Goal: Task Accomplishment & Management: Use online tool/utility

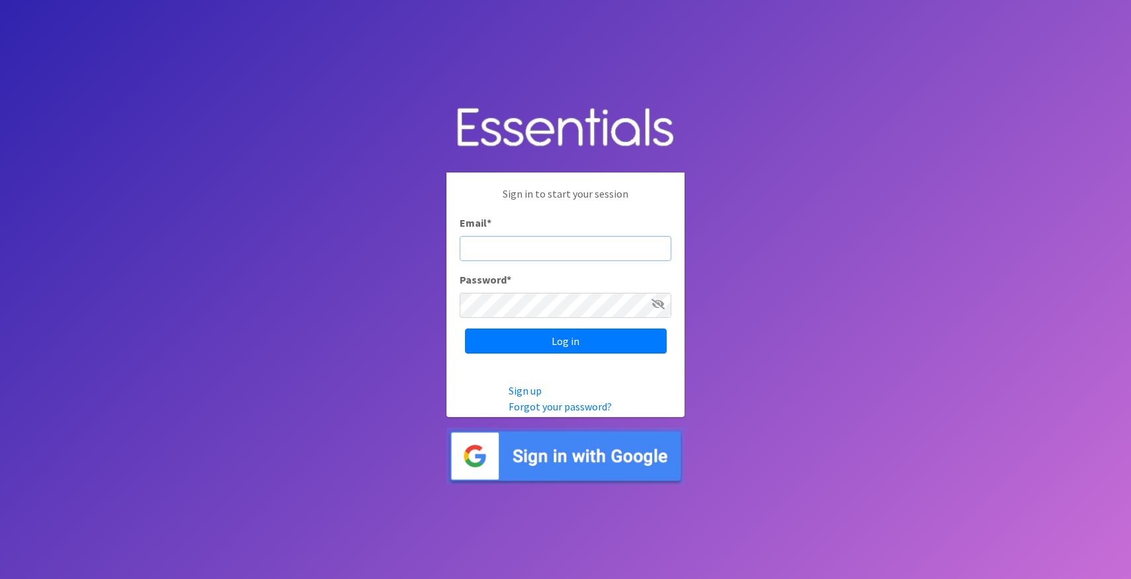
type input "[PERSON_NAME][EMAIL_ADDRESS][DOMAIN_NAME]"
click at [565, 340] on input "Log in" at bounding box center [566, 341] width 202 height 25
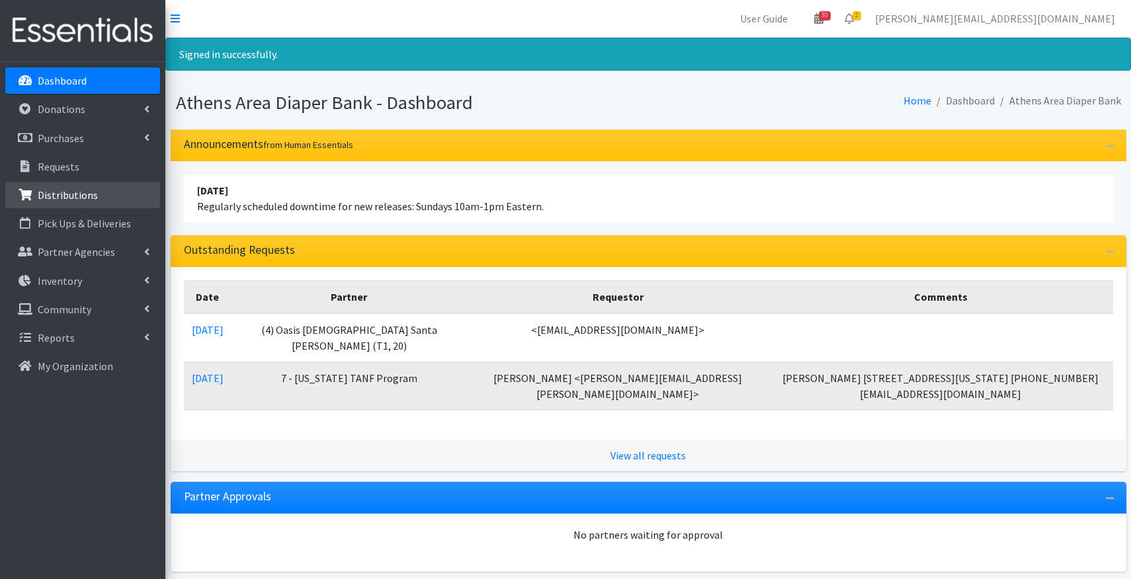
click at [89, 192] on p "Distributions" at bounding box center [68, 194] width 60 height 13
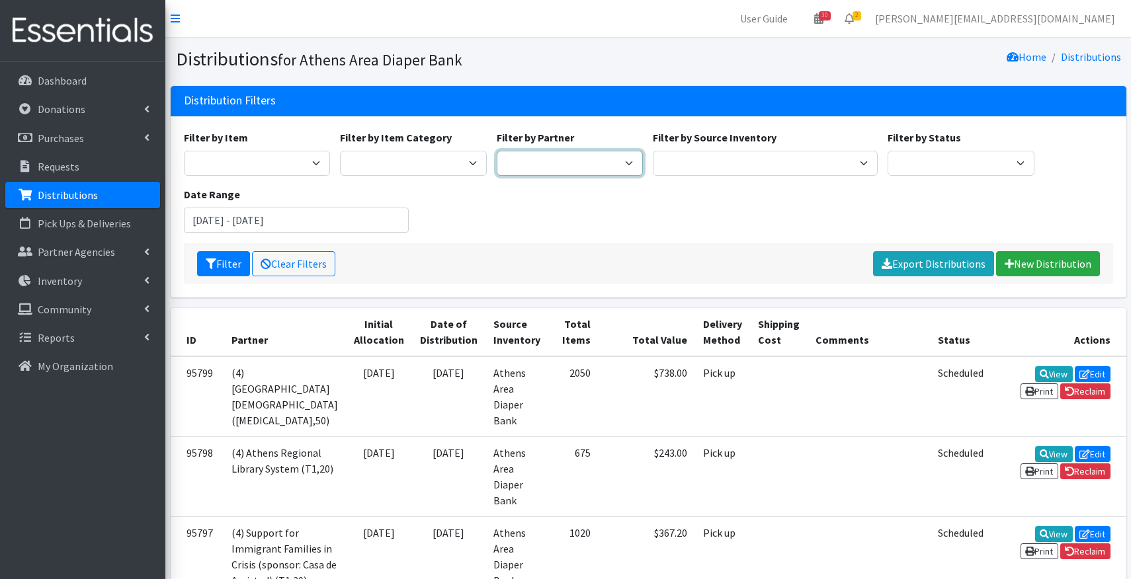
select select "3136"
click at [232, 267] on button "Filter" at bounding box center [223, 263] width 53 height 25
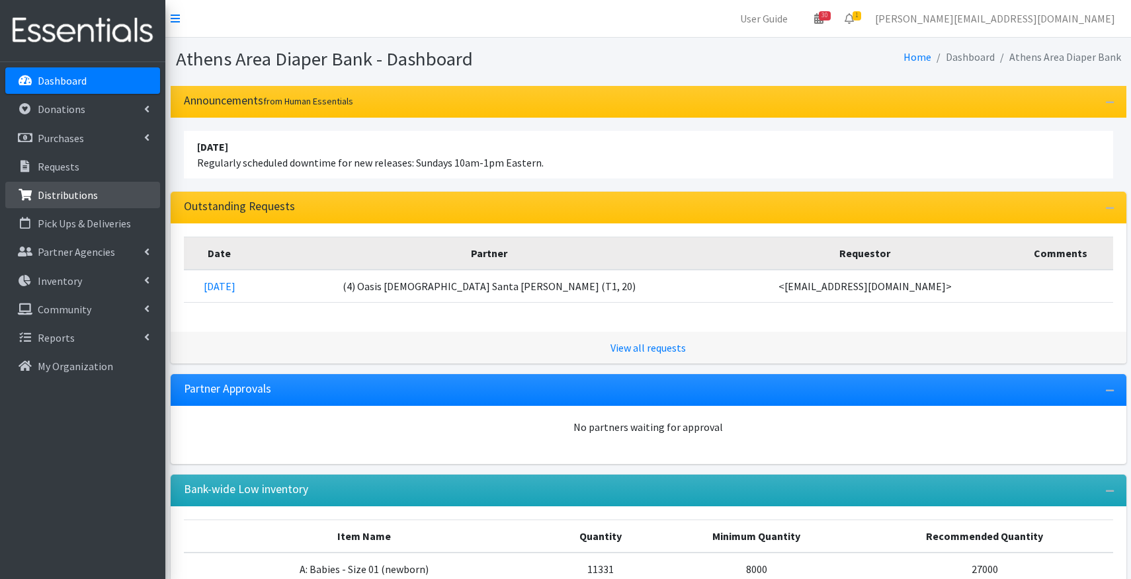
click at [89, 194] on p "Distributions" at bounding box center [68, 194] width 60 height 13
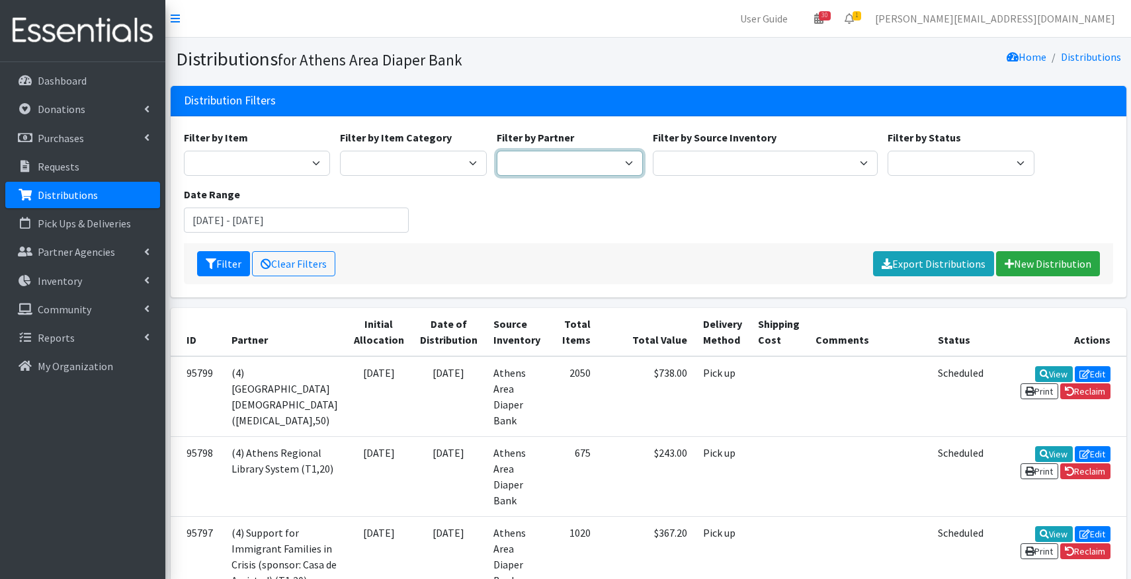
select select "3136"
click at [231, 262] on button "Filter" at bounding box center [223, 263] width 53 height 25
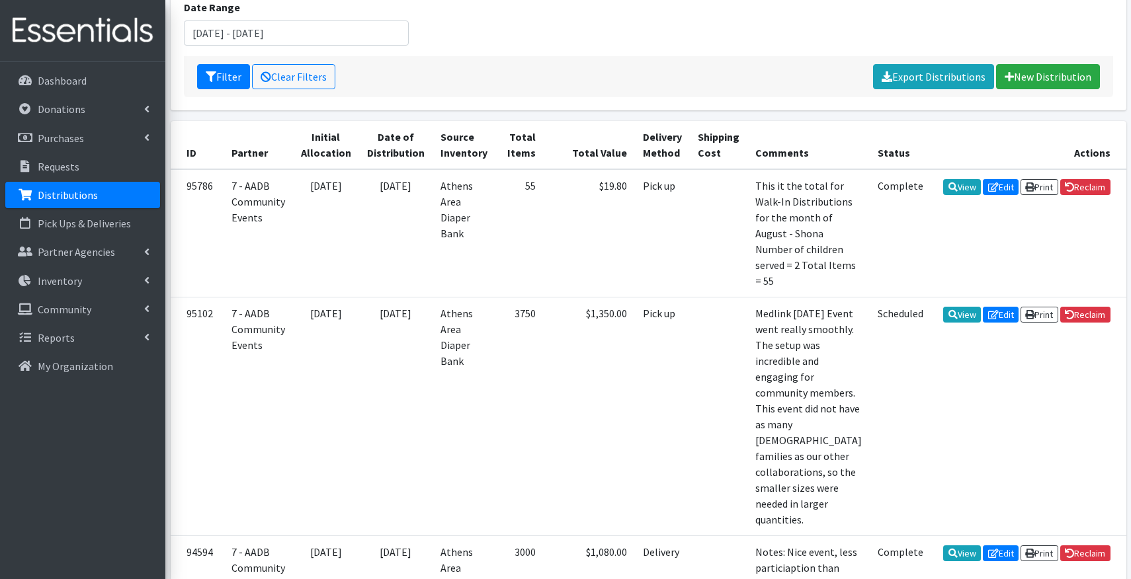
scroll to position [222, 0]
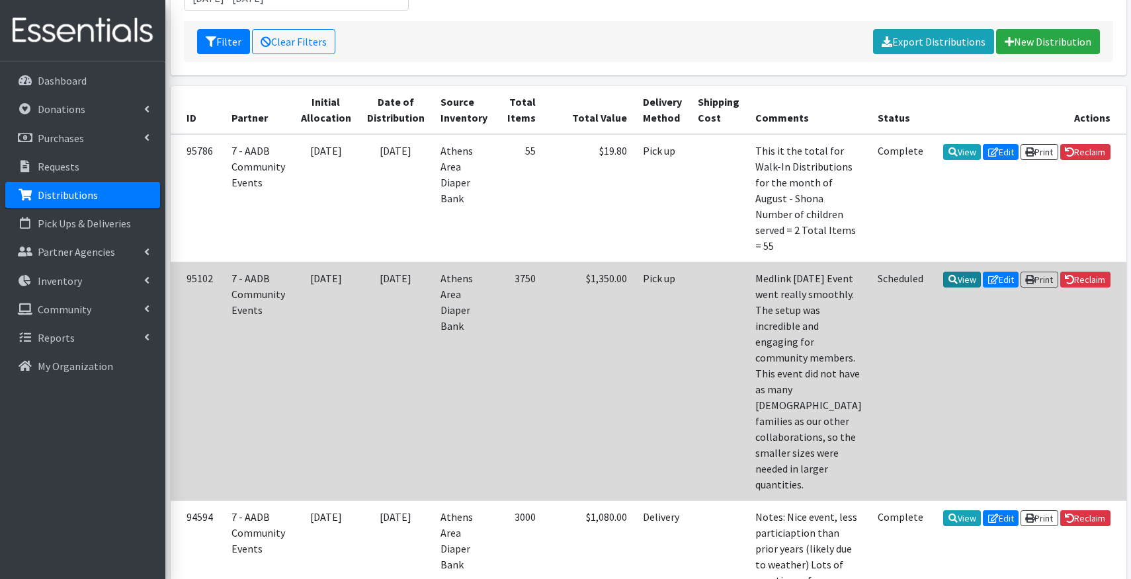
click at [963, 288] on link "View" at bounding box center [962, 280] width 38 height 16
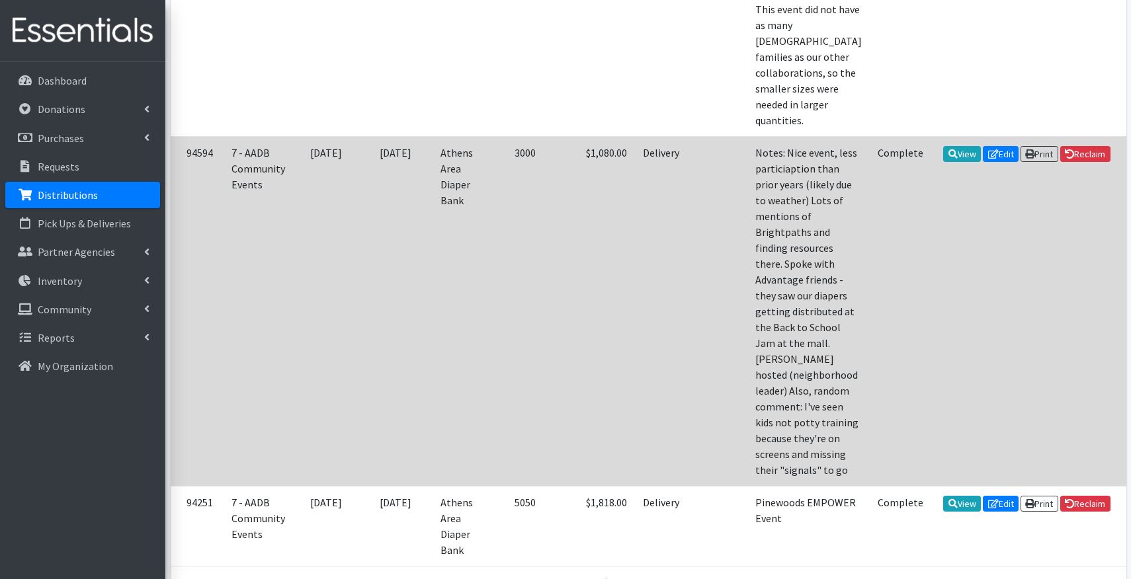
scroll to position [608, 0]
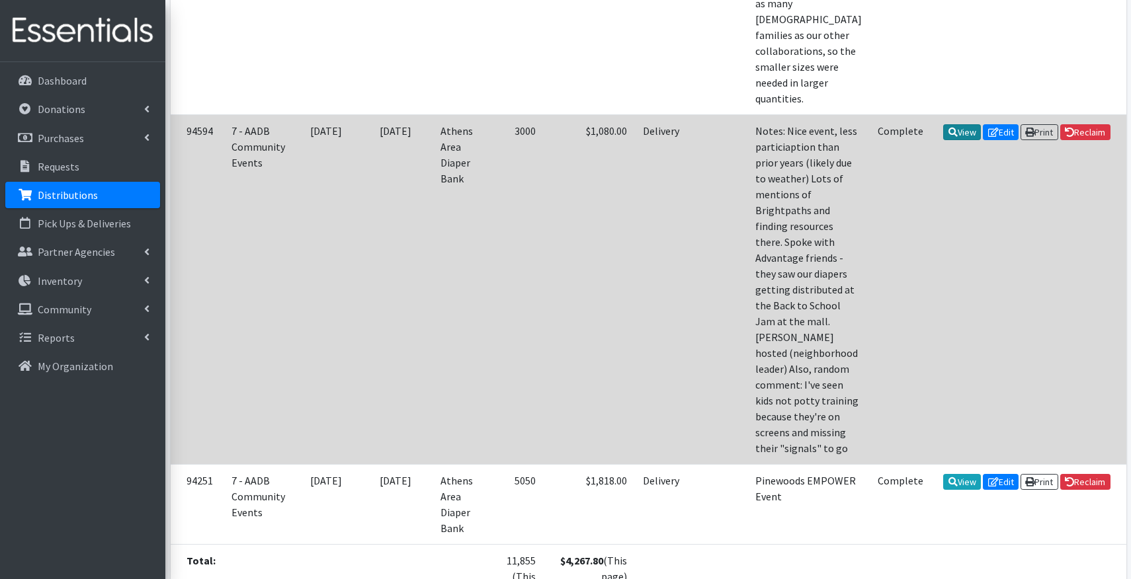
click at [963, 140] on link "View" at bounding box center [962, 132] width 38 height 16
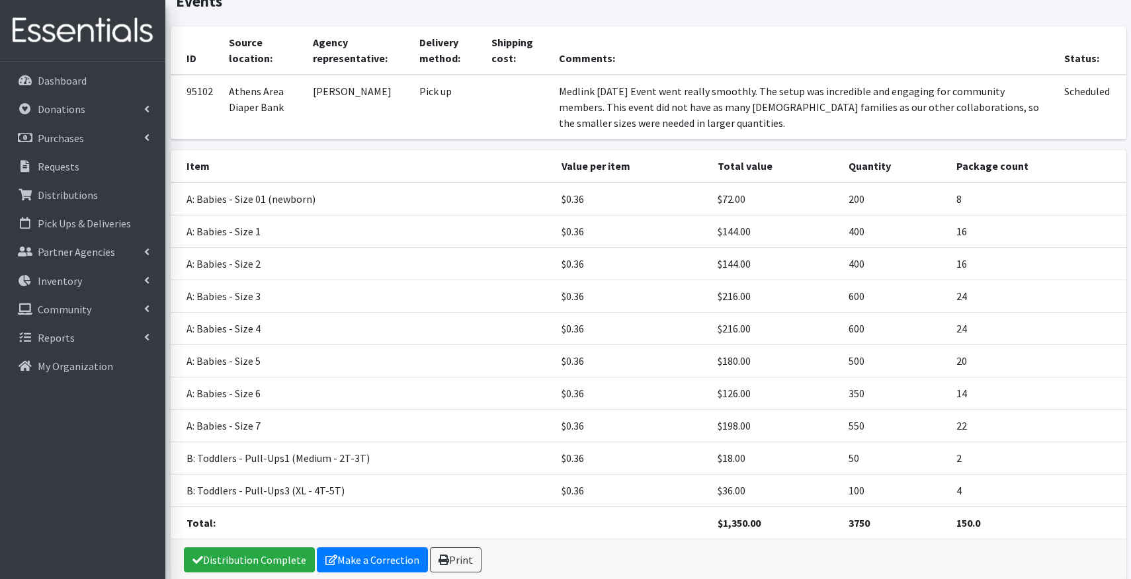
scroll to position [79, 0]
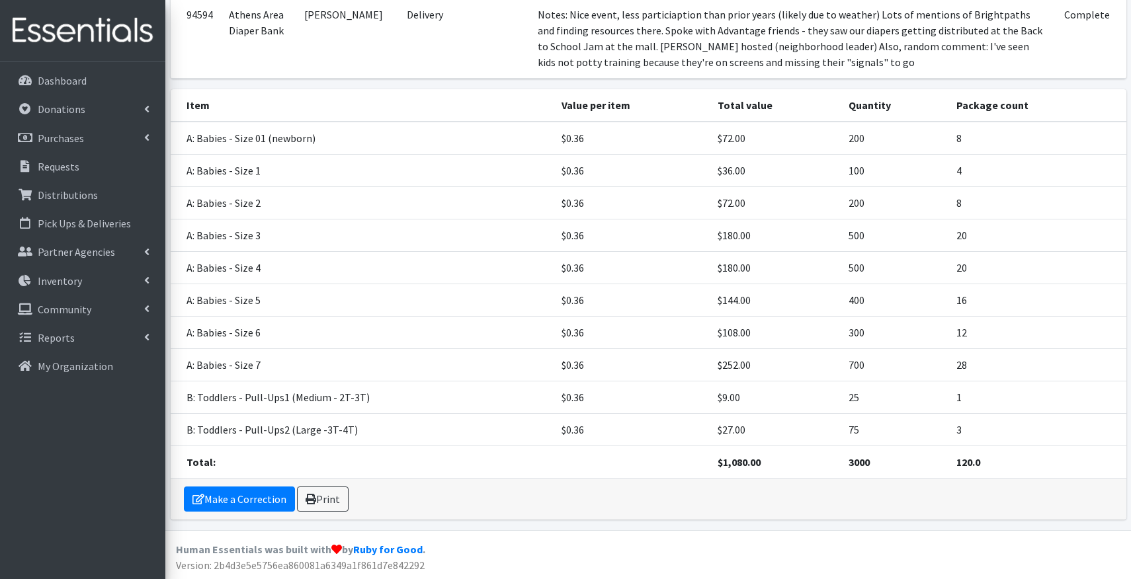
scroll to position [149, 0]
